Goal: Find specific page/section: Find specific page/section

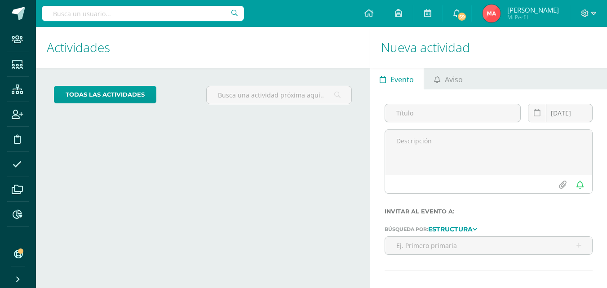
click at [212, 19] on input "text" at bounding box center [143, 13] width 202 height 15
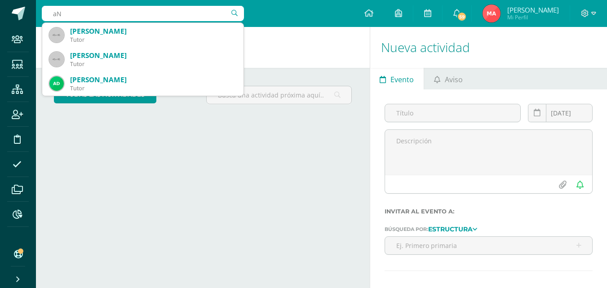
type input "a"
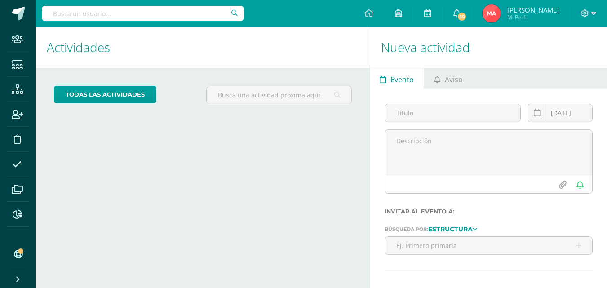
type input "a"
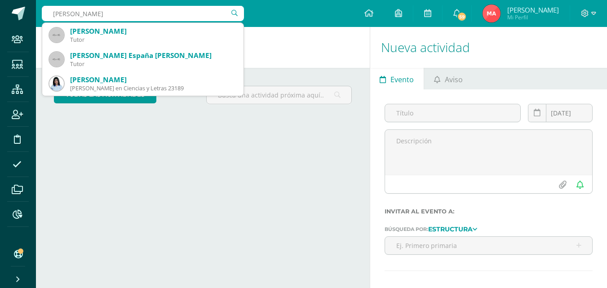
type input "Anika Flores"
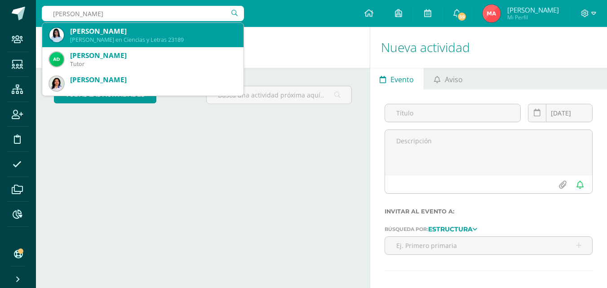
click at [198, 32] on div "Annika Camila Flores Solis" at bounding box center [153, 31] width 166 height 9
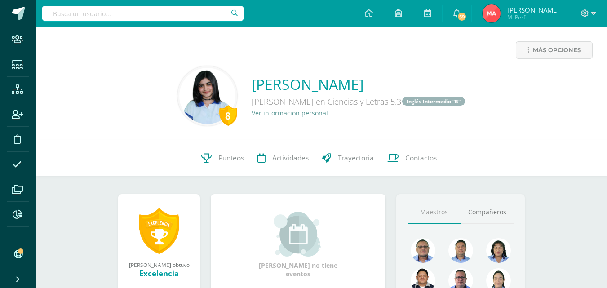
drag, startPoint x: 188, startPoint y: 11, endPoint x: 186, endPoint y: 24, distance: 13.6
click at [189, 11] on input "text" at bounding box center [143, 13] width 202 height 15
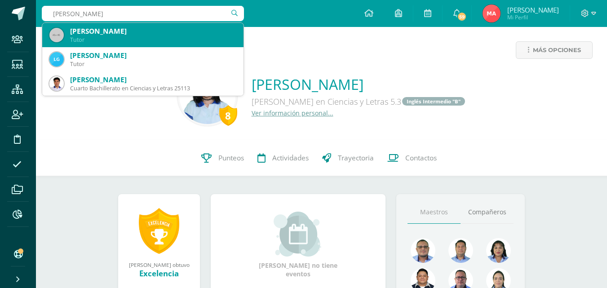
type input "Galvez Gutierrez"
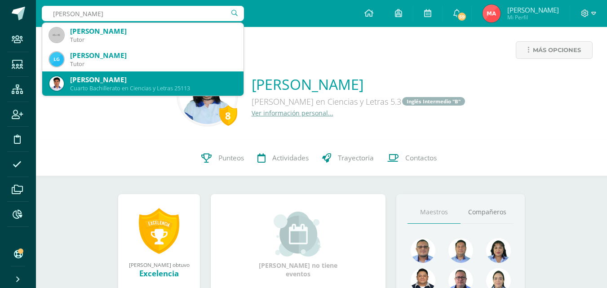
click at [176, 80] on div "[PERSON_NAME]" at bounding box center [153, 79] width 166 height 9
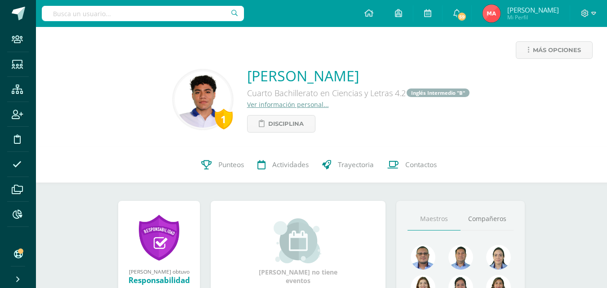
click at [160, 11] on input "text" at bounding box center [143, 13] width 202 height 15
type input "[PERSON_NAME]"
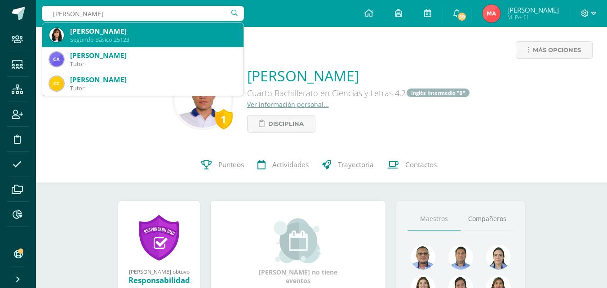
click at [157, 36] on div "Segundo Básico 25123" at bounding box center [153, 40] width 166 height 8
